Goal: Task Accomplishment & Management: Manage account settings

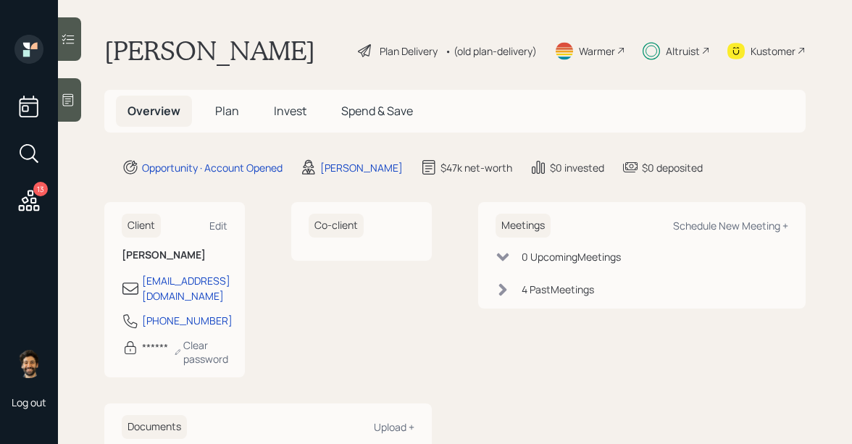
click at [284, 116] on span "Invest" at bounding box center [290, 111] width 33 height 16
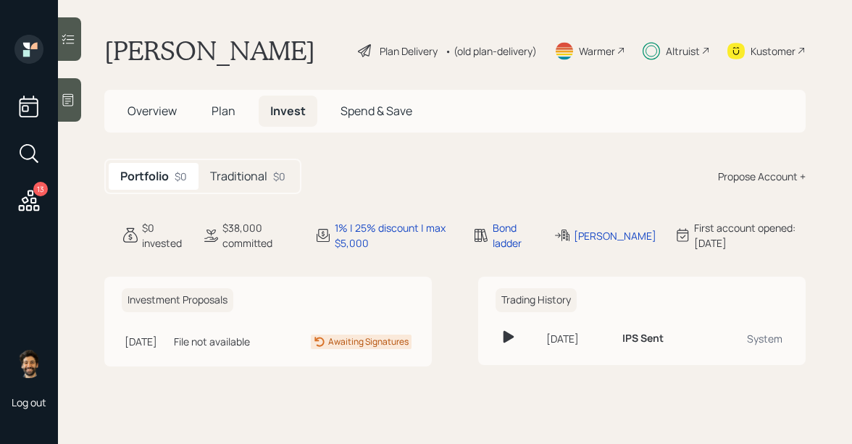
click at [254, 174] on h5 "Traditional" at bounding box center [238, 177] width 57 height 14
